Goal: Task Accomplishment & Management: Use online tool/utility

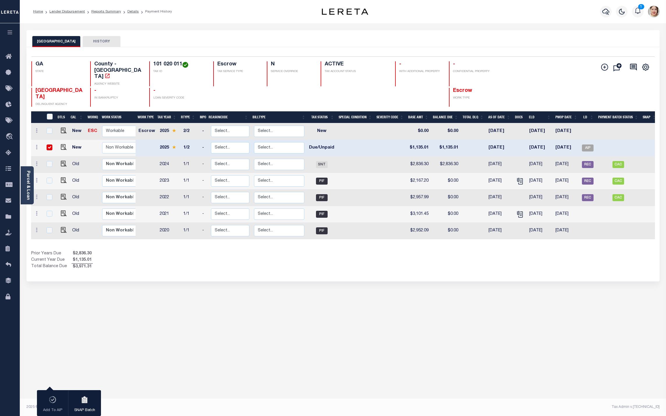
click at [5, 33] on button "button" at bounding box center [10, 33] width 20 height 20
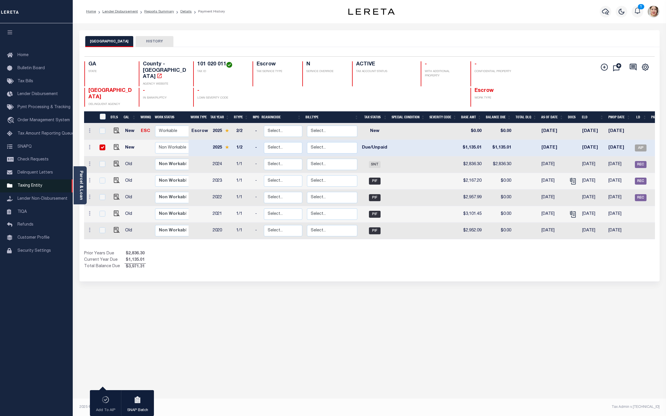
click at [33, 184] on link "Taxing Entity" at bounding box center [36, 185] width 73 height 13
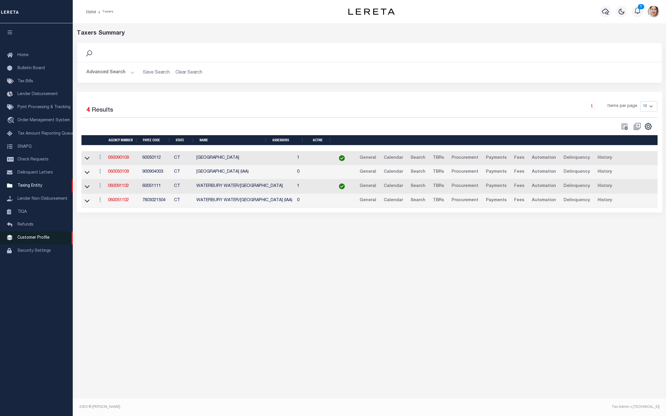
click at [38, 239] on span "Customer Profile" at bounding box center [33, 238] width 32 height 4
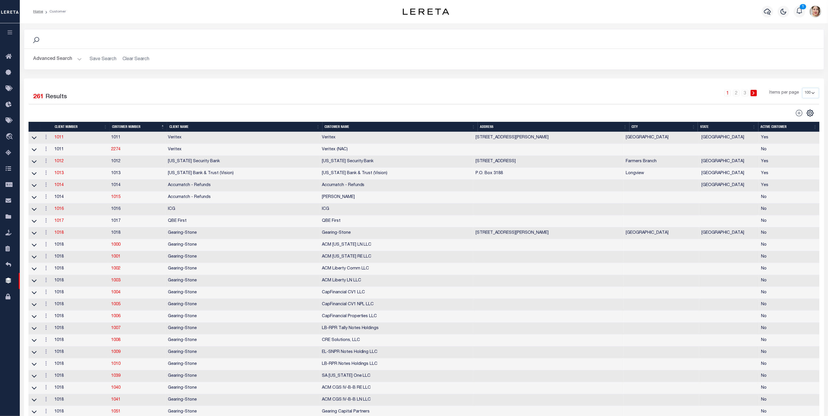
click at [180, 127] on th "Client Name" at bounding box center [244, 127] width 155 height 10
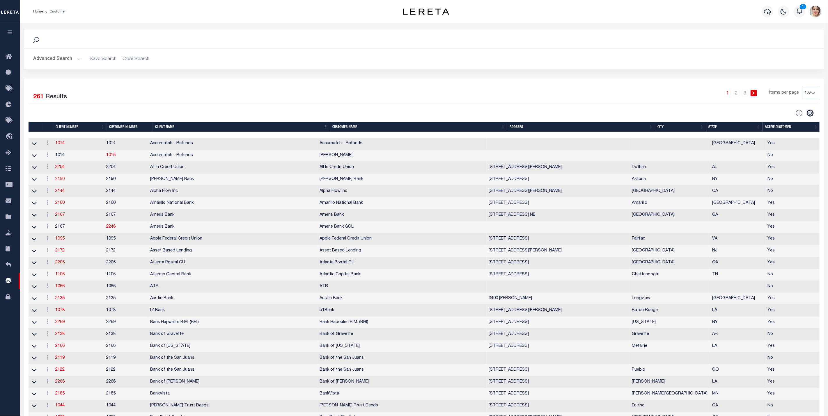
click at [61, 181] on link "2190" at bounding box center [59, 179] width 9 height 4
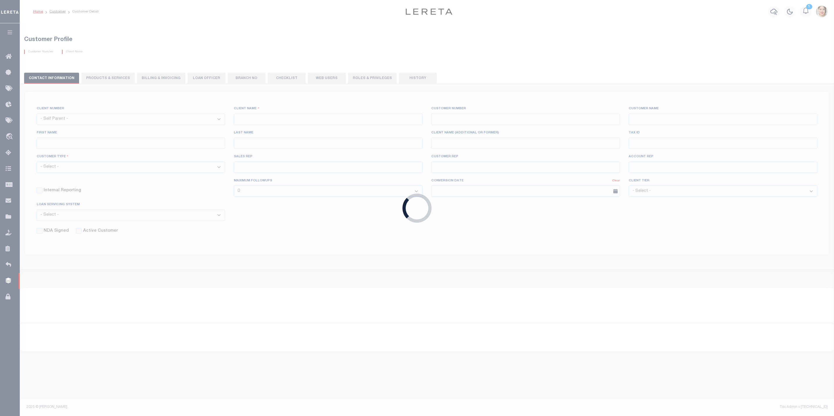
select select
type input "Alma Bank"
type input "2190"
type input "Alma Bank"
type input "Kate"
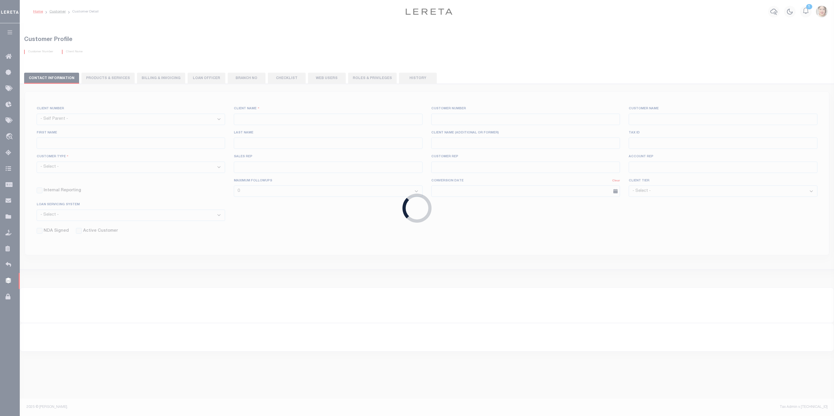
type input "Stapleton"
type input "Barbara Kendrick"
type input "Tony Targhetta"
type input "11/10/2022"
select select "Tier 1"
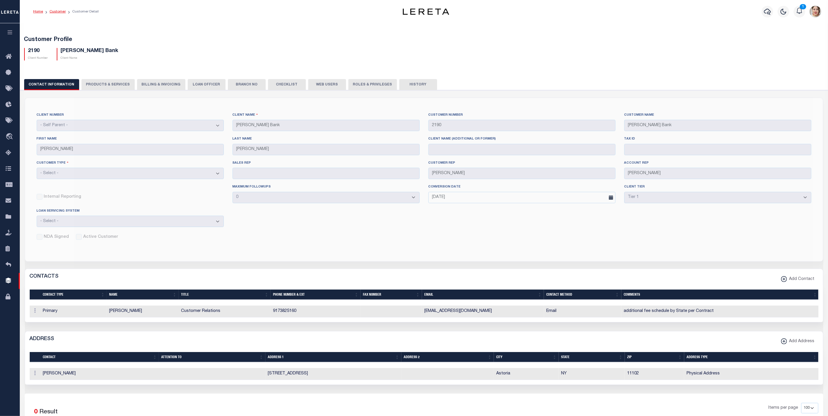
click at [59, 11] on link "Customer" at bounding box center [57, 11] width 16 height 3
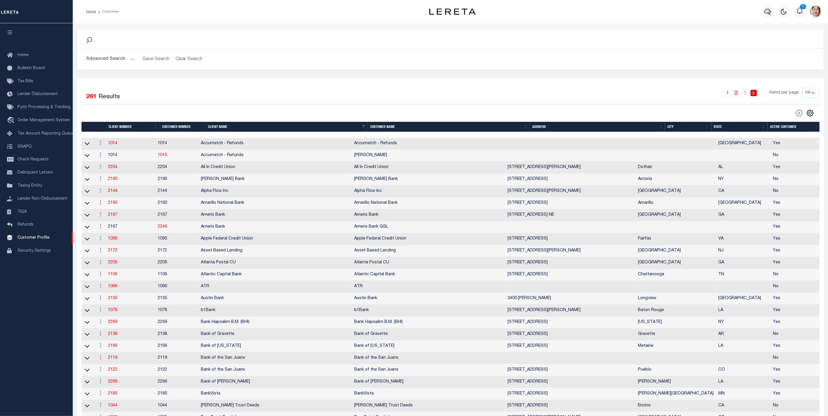
click at [738, 93] on link "2" at bounding box center [736, 93] width 6 height 6
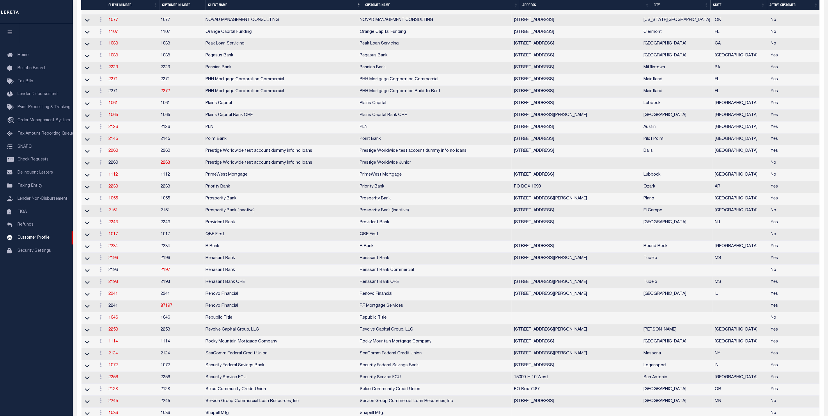
scroll to position [1047, 0]
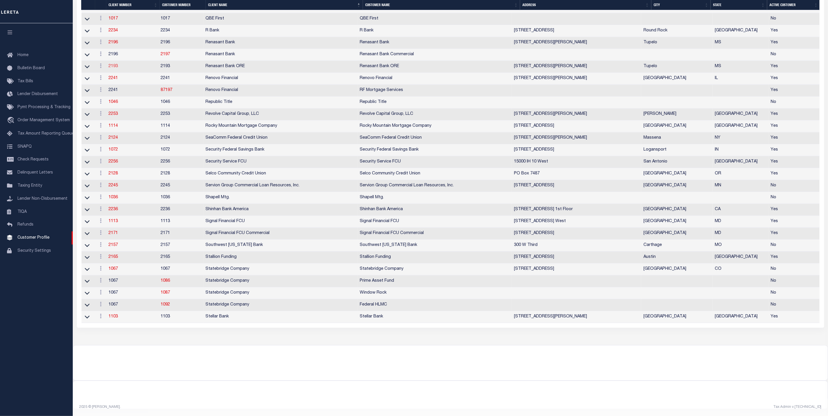
click at [115, 64] on link "2193" at bounding box center [112, 66] width 9 height 4
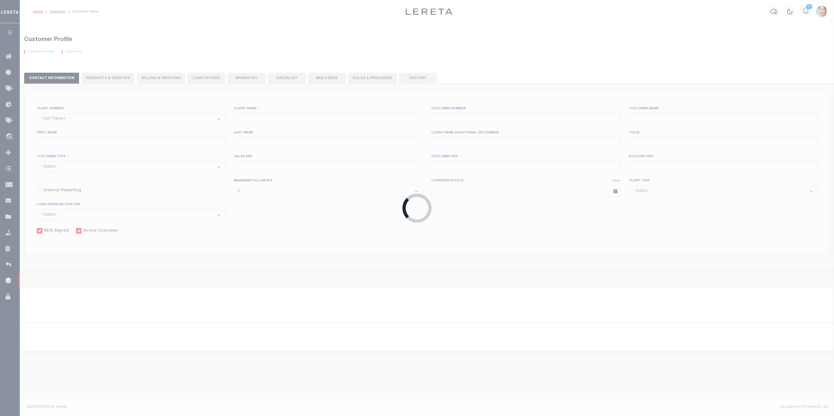
select select
type input "Renasant Bank ORE"
type input "2193"
type input "Renasant Bank ORE"
type input "Kent"
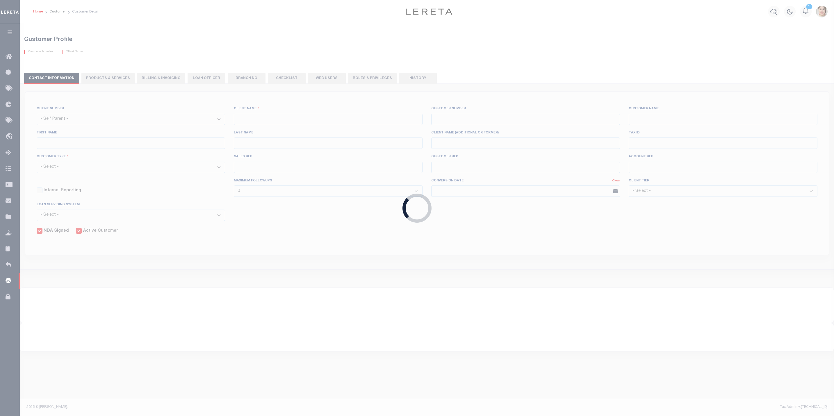
type input "Dees"
select select "Mixed Portfolio"
type input "John Short"
type input "Barbara Kendrick"
type input "Heather Amick"
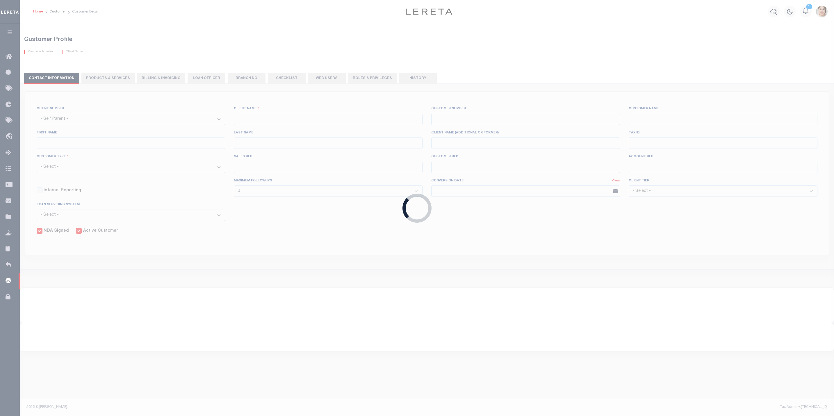
checkbox input "true"
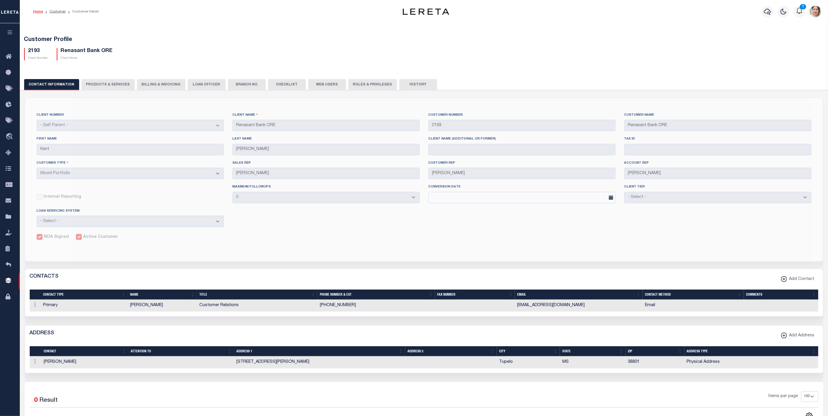
click at [11, 27] on button "button" at bounding box center [10, 33] width 20 height 20
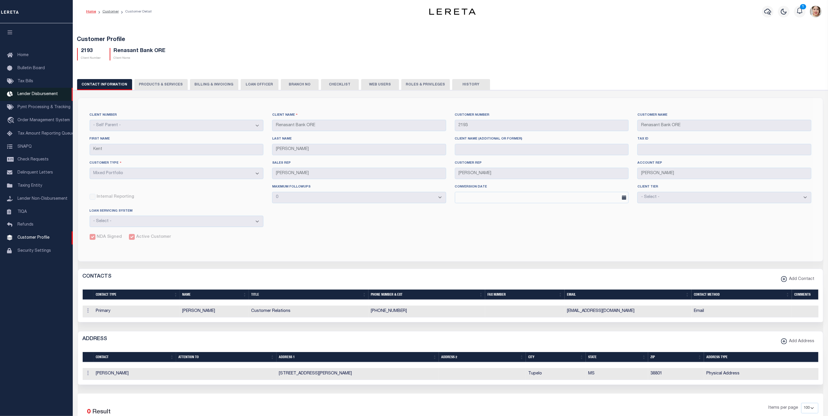
click at [31, 91] on link "Lender Disbursement" at bounding box center [36, 94] width 73 height 13
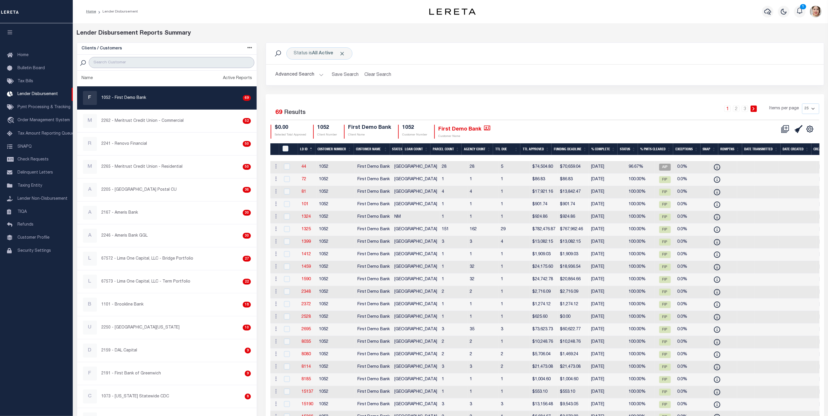
click at [159, 61] on input "search" at bounding box center [172, 62] width 166 height 11
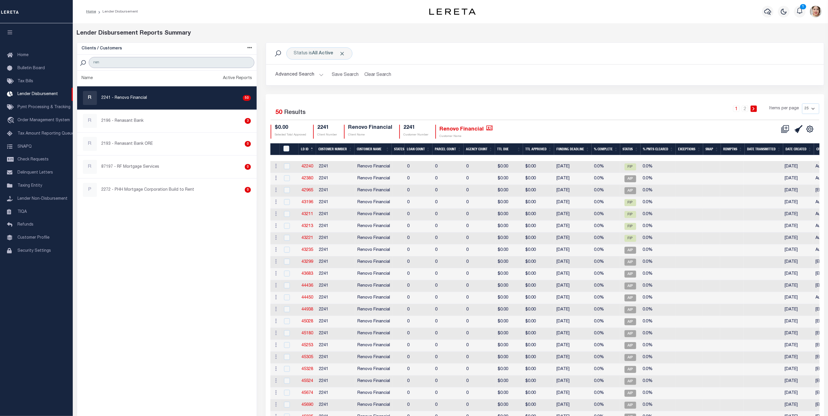
type input "ren"
click at [542, 82] on div "Advanced Search Save Search Clear Search LD ID Equals Equals Is Not Equal To Is…" at bounding box center [545, 75] width 558 height 21
click at [176, 119] on div "R 2196 - Renasant Bank 3" at bounding box center [167, 121] width 168 height 14
checkbox input "true"
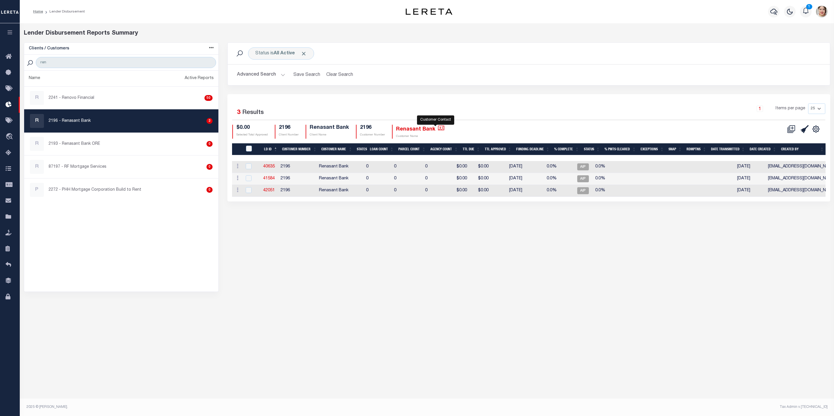
click at [438, 129] on icon "" at bounding box center [441, 128] width 6 height 6
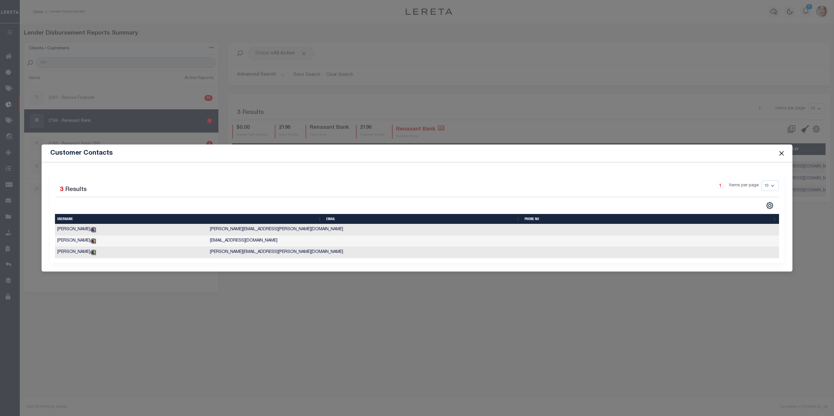
drag, startPoint x: 782, startPoint y: 153, endPoint x: 516, endPoint y: 119, distance: 268.6
click at [779, 154] on button "Close" at bounding box center [782, 154] width 8 height 8
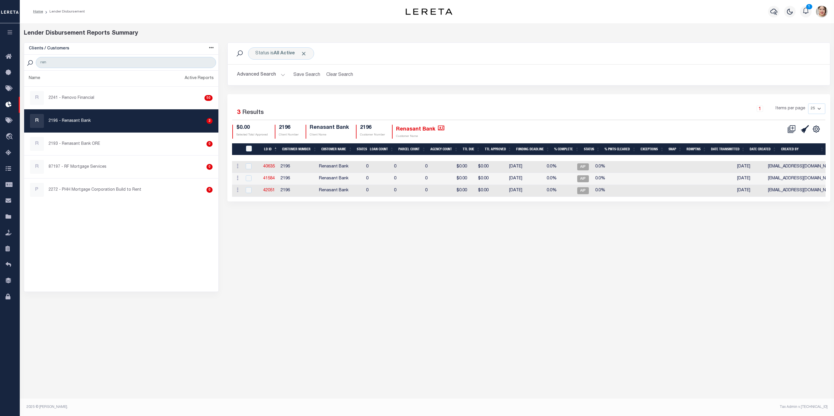
click at [11, 33] on icon "button" at bounding box center [10, 32] width 7 height 5
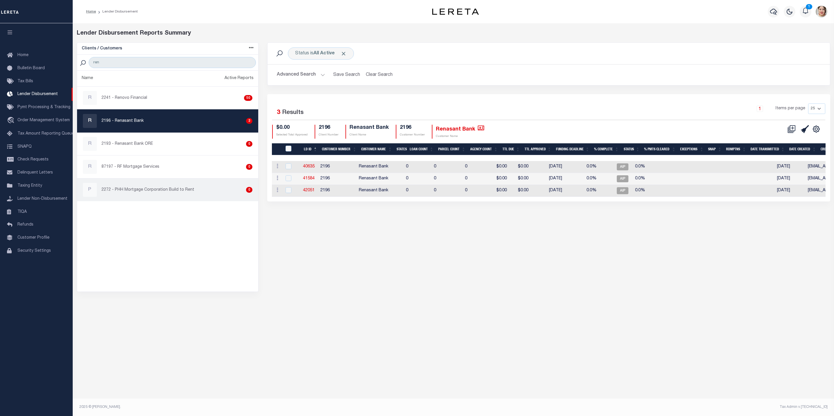
drag, startPoint x: 518, startPoint y: 272, endPoint x: 209, endPoint y: 202, distance: 317.6
click at [508, 270] on div "Status is All Active Search Advanced Search Save Search Clear Search Equals 3" at bounding box center [549, 167] width 572 height 250
